Goal: Task Accomplishment & Management: Complete application form

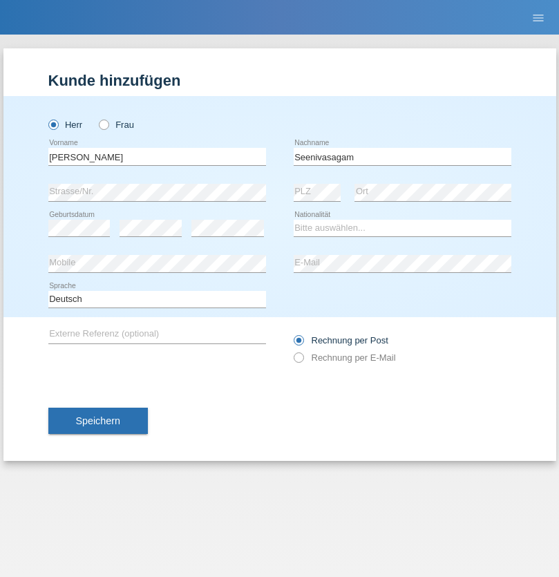
type input "Seenivasagam"
select select "LK"
select select "C"
select select "03"
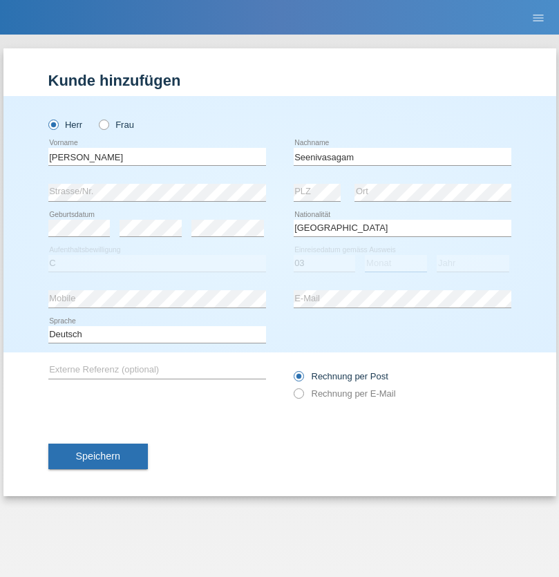
select select "08"
select select "2009"
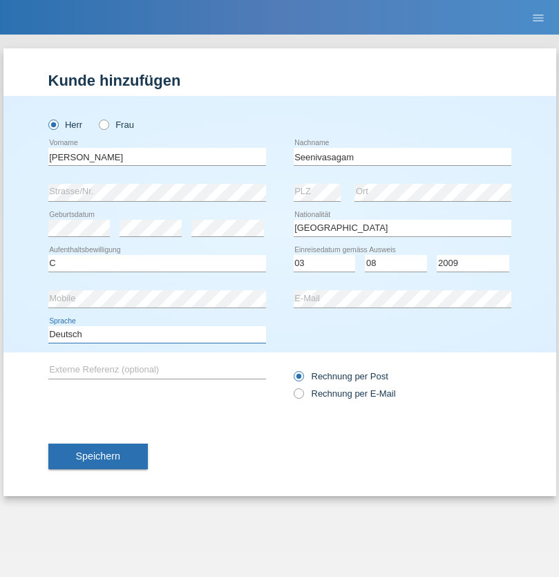
select select "en"
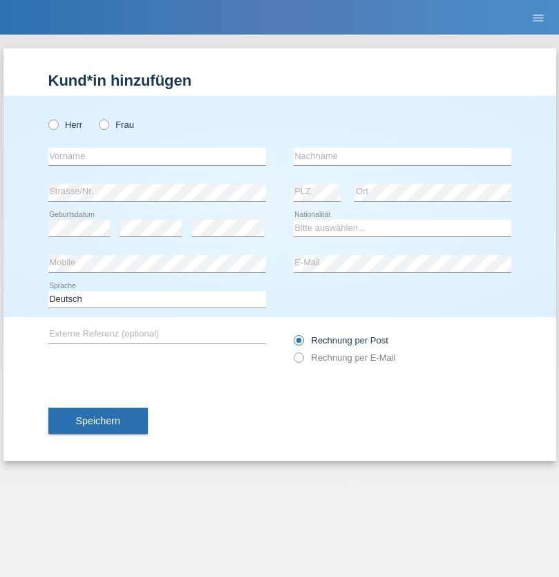
radio input "true"
click at [157, 156] on input "text" at bounding box center [157, 156] width 218 height 17
type input "[PERSON_NAME]"
click at [402, 156] on input "text" at bounding box center [403, 156] width 218 height 17
type input "Katic"
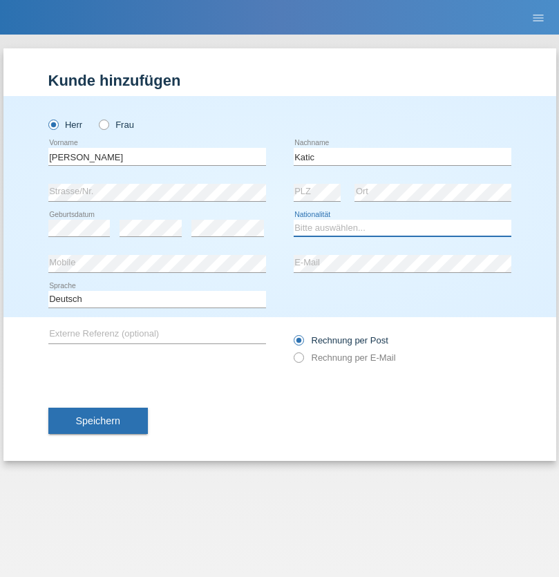
select select "HR"
select select "C"
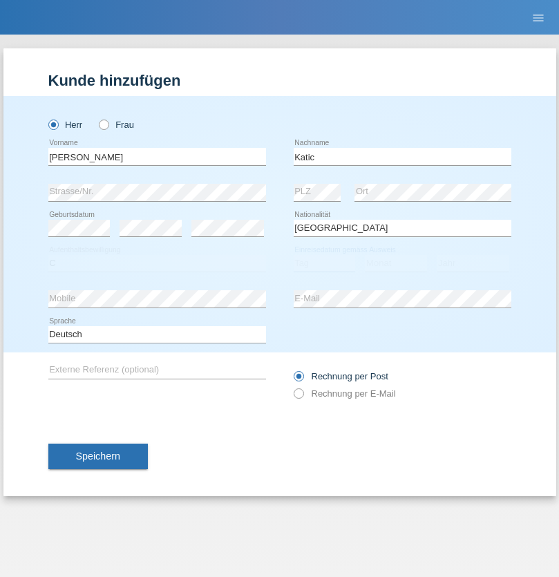
select select "23"
select select "03"
select select "2014"
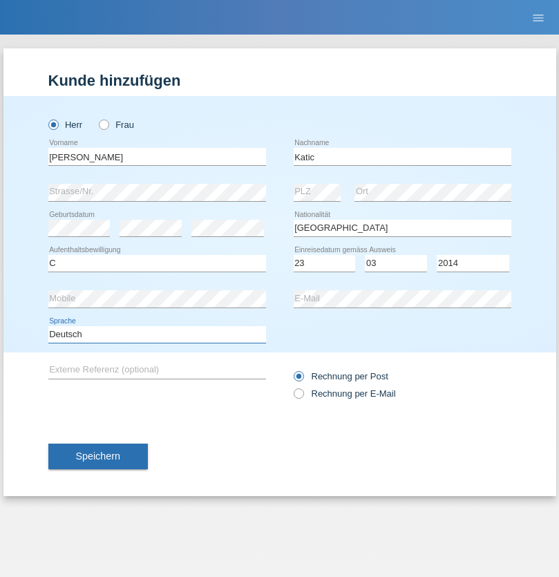
select select "en"
